Goal: Task Accomplishment & Management: Use online tool/utility

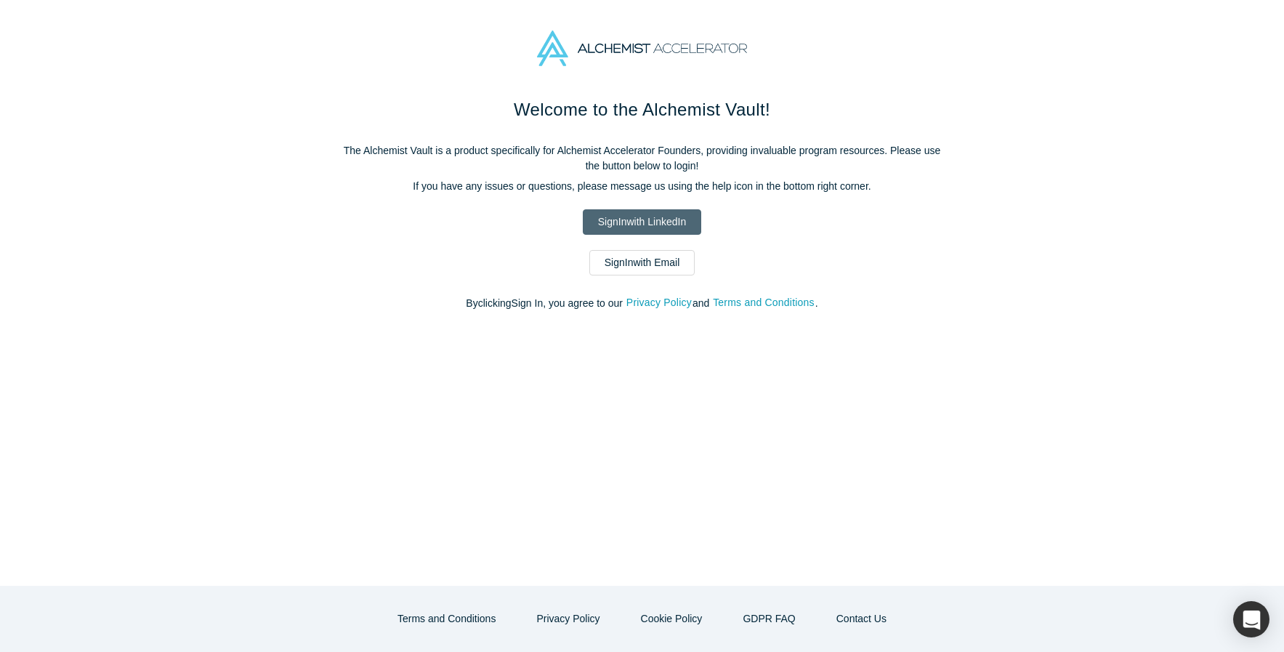
click at [665, 225] on link "Sign In with LinkedIn" at bounding box center [642, 221] width 118 height 25
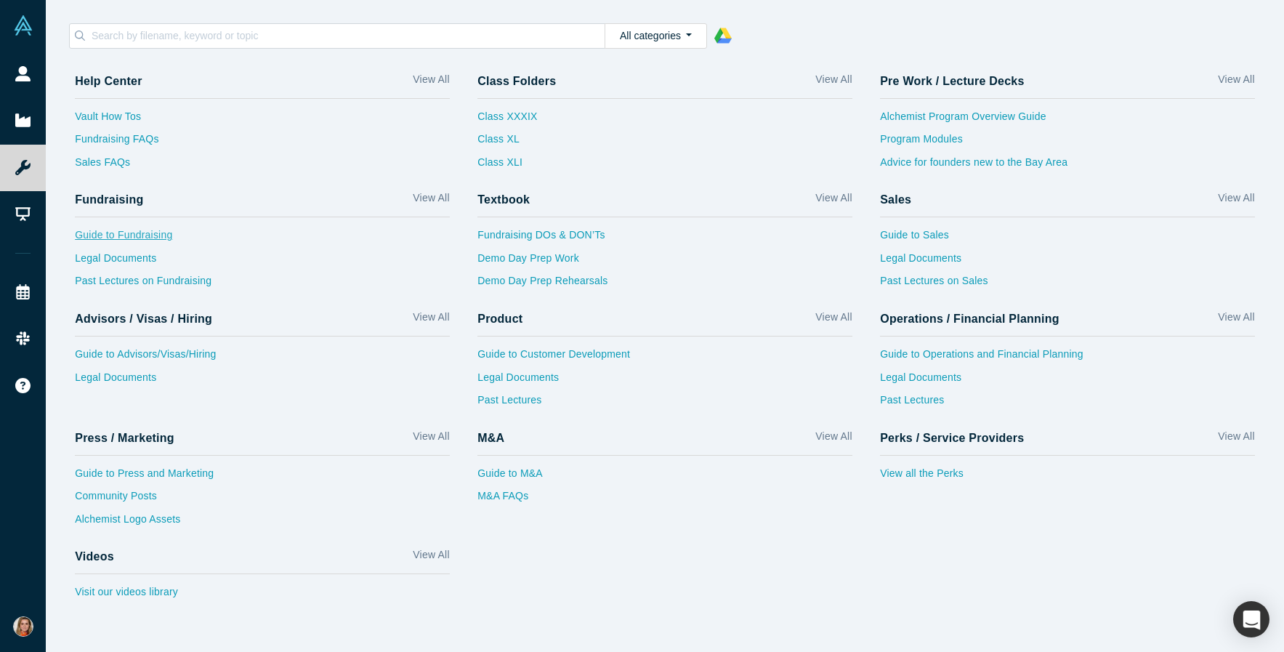
click at [153, 236] on link "Guide to Fundraising" at bounding box center [262, 238] width 375 height 23
